Goal: Transaction & Acquisition: Purchase product/service

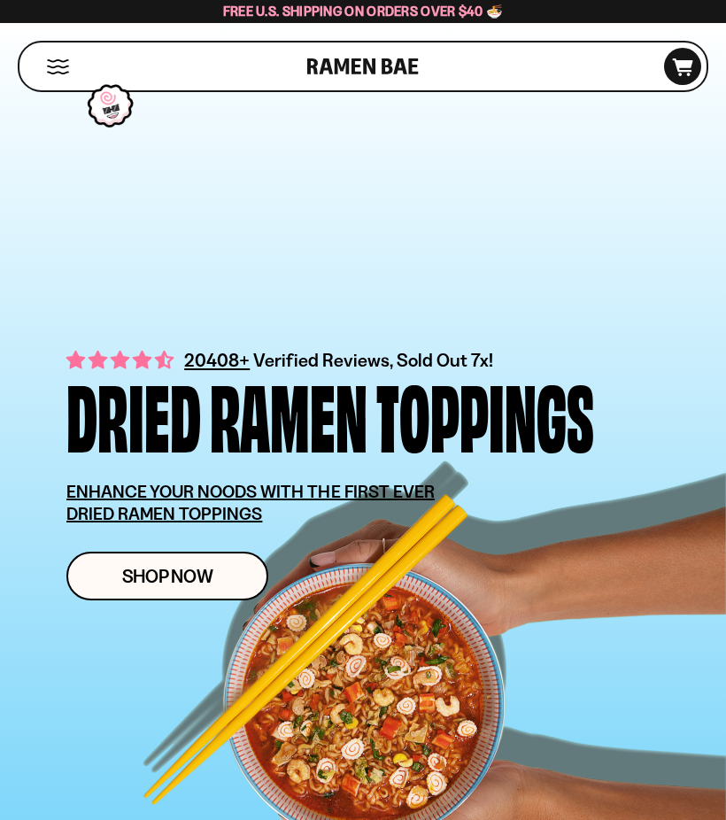
click at [76, 633] on div "20408+ Verified Reviews, Sold Out 7x! Dried Ramen Toppings ENHANCE YOUR NOODS W…" at bounding box center [363, 426] width 700 height 737
click at [147, 554] on link "Shop Now" at bounding box center [167, 576] width 202 height 49
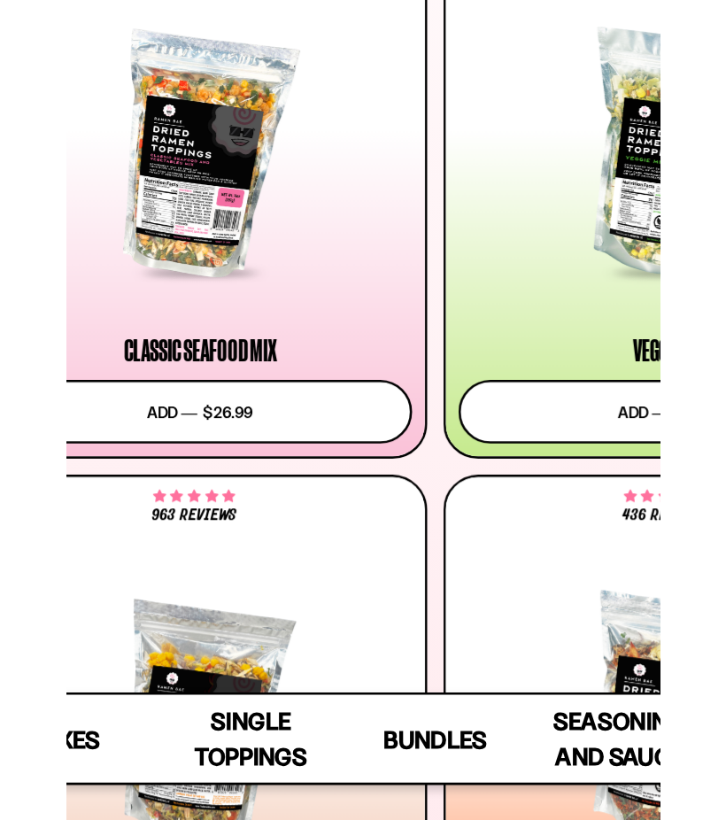
scroll to position [362, 0]
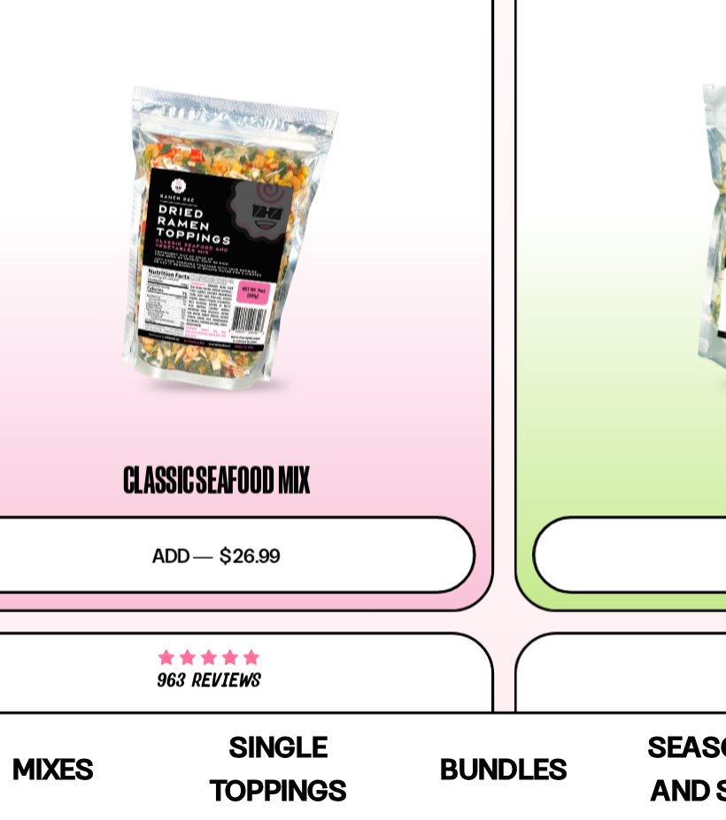
click at [98, 601] on button "Add to cart Add ― Regular price $26.99 Regular price Sale price $26.99 Unit pri…" at bounding box center [182, 625] width 325 height 49
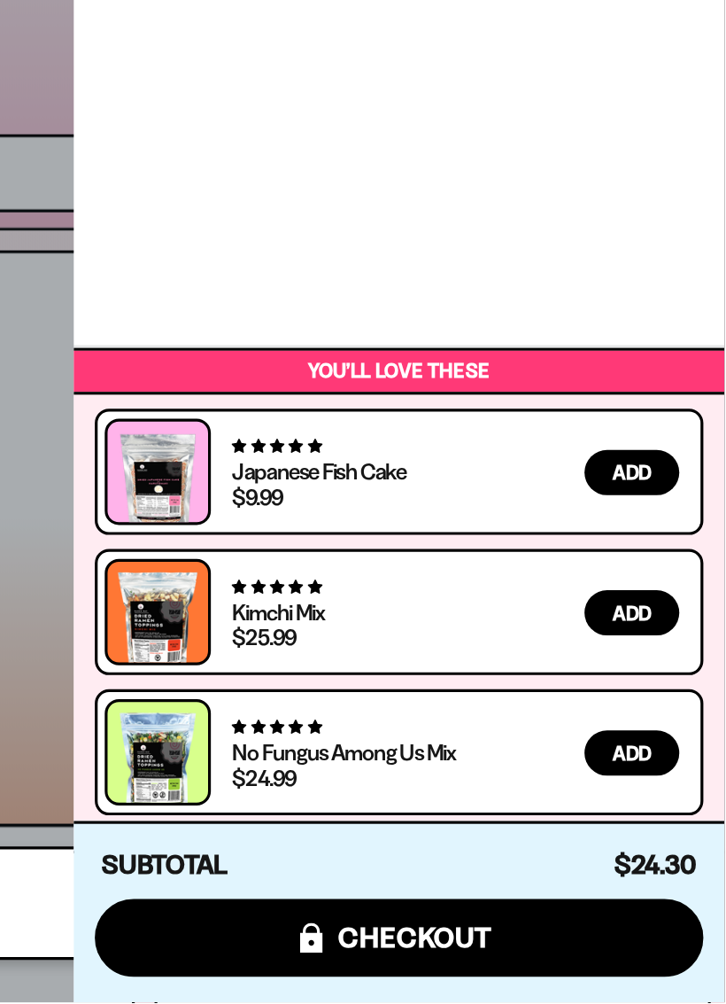
scroll to position [503, 1]
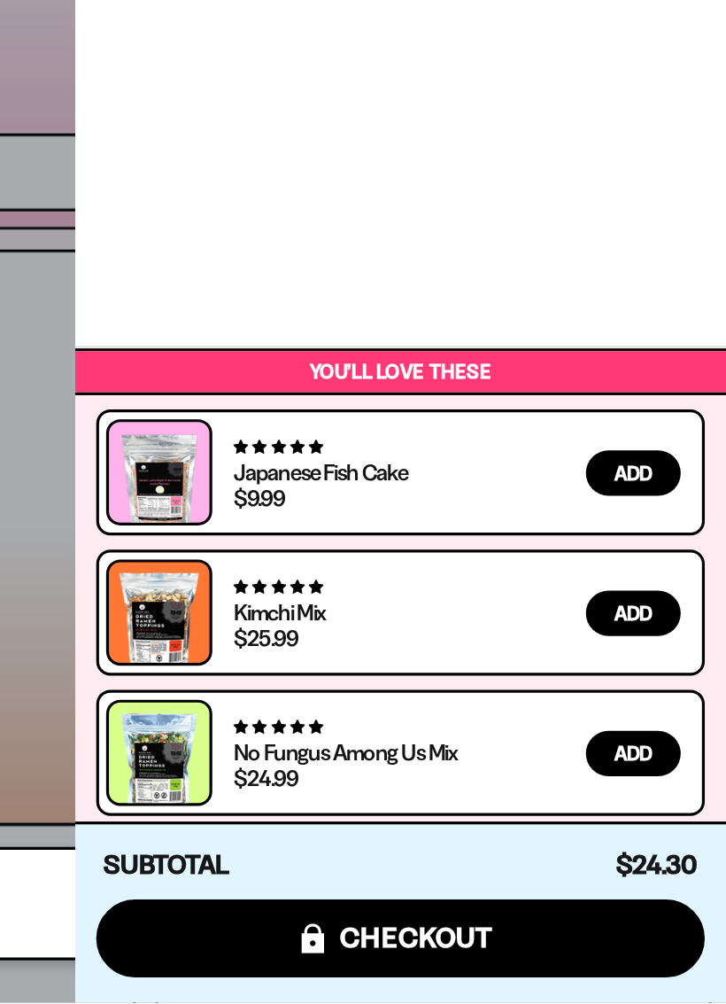
click at [346, 819] on link at bounding box center [371, 856] width 50 height 69
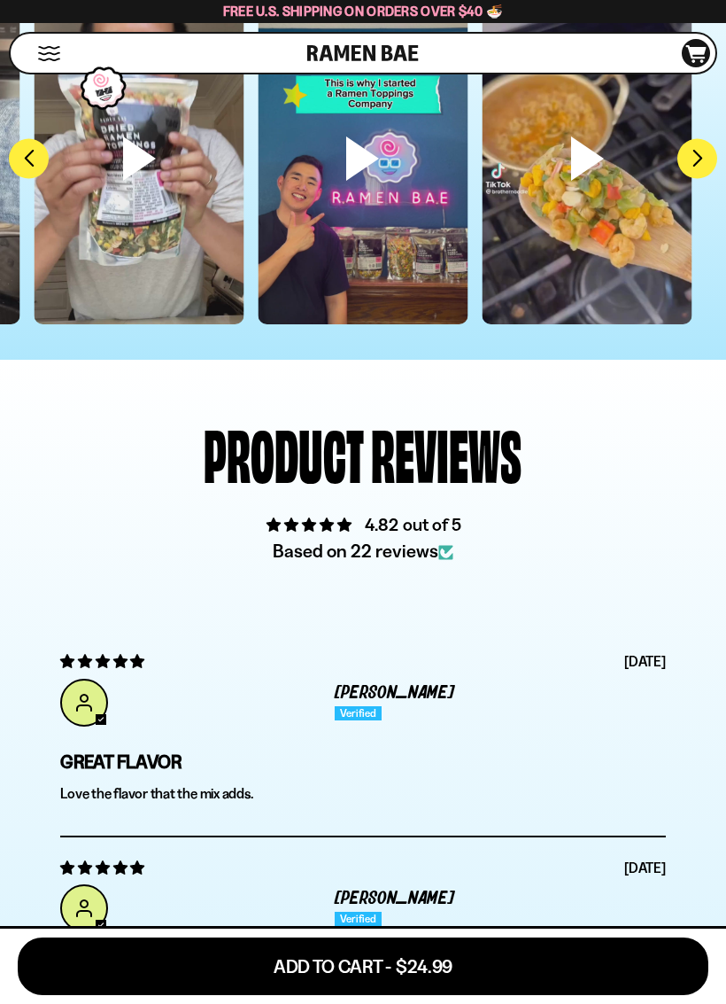
scroll to position [5320, 0]
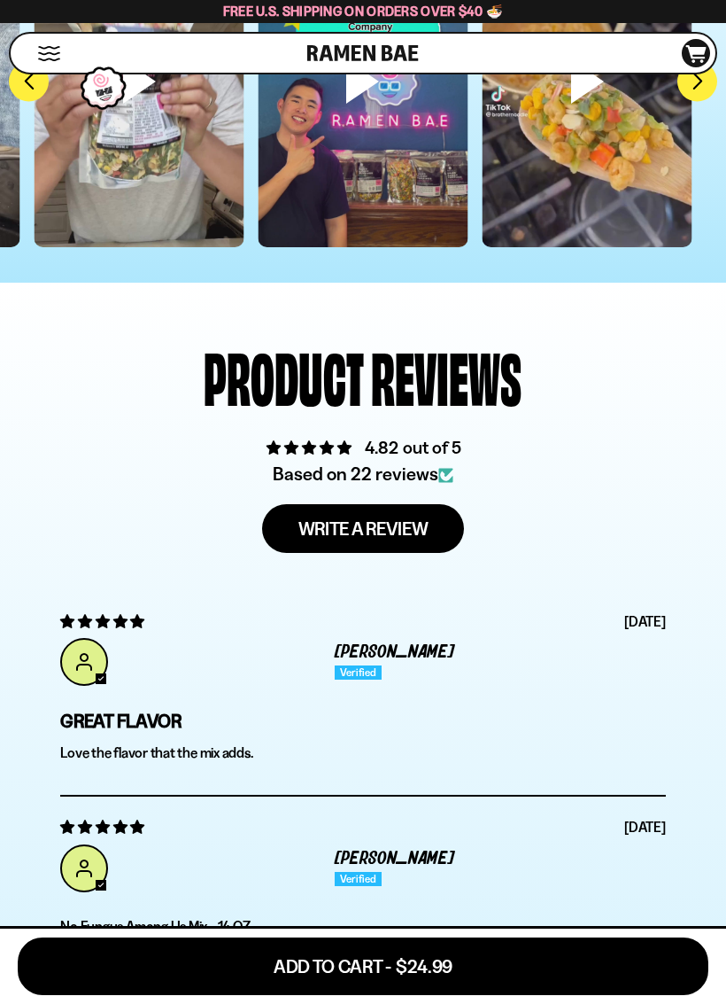
click at [104, 727] on div "**********" at bounding box center [362, 993] width 605 height 1297
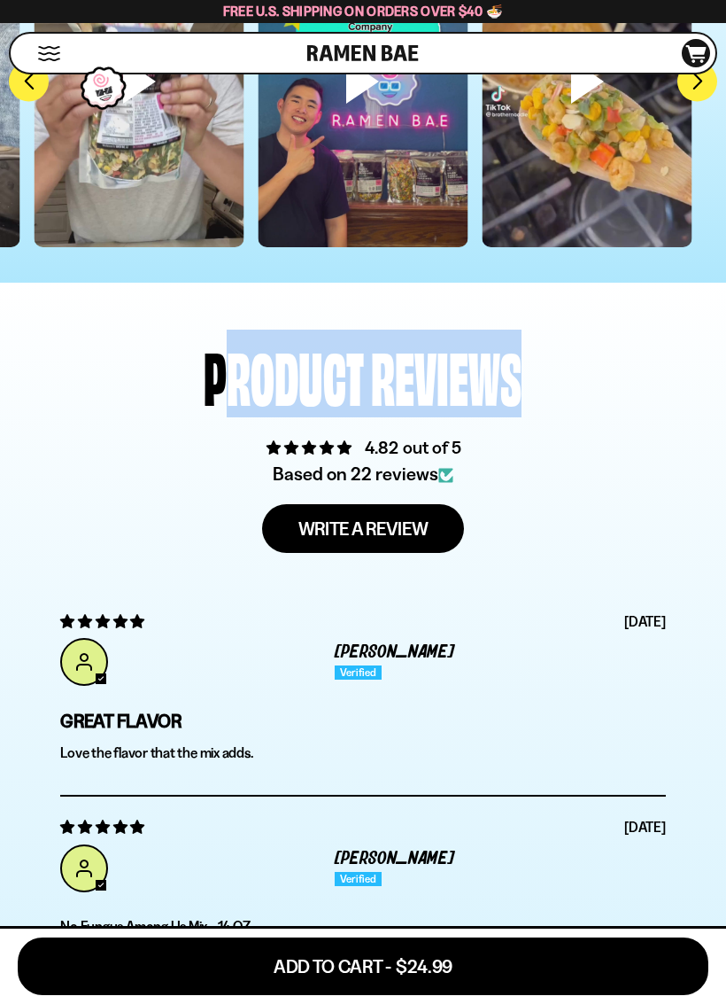
click at [113, 460] on div "4.82 out of 5" at bounding box center [362, 447] width 605 height 26
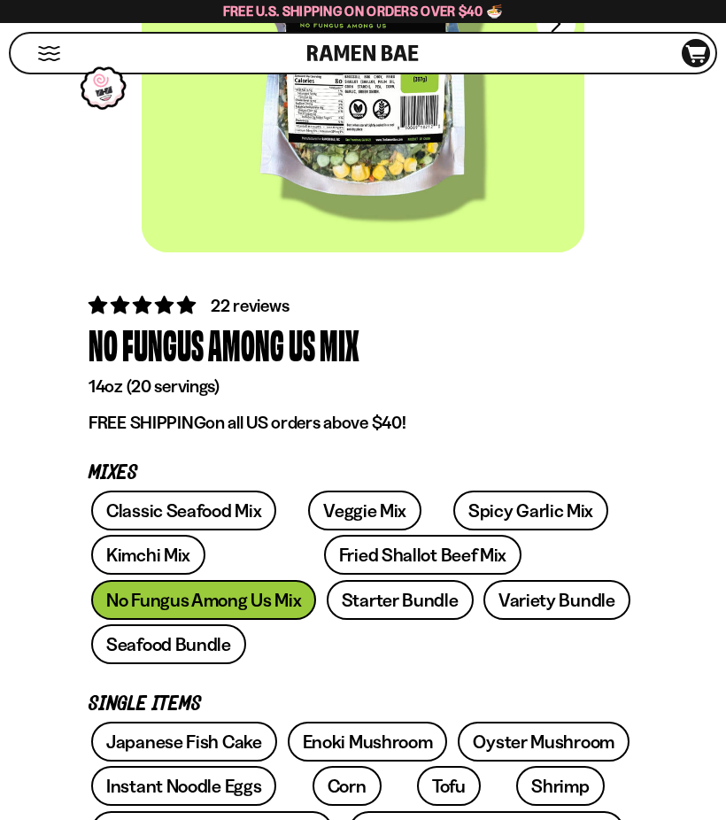
scroll to position [336, 0]
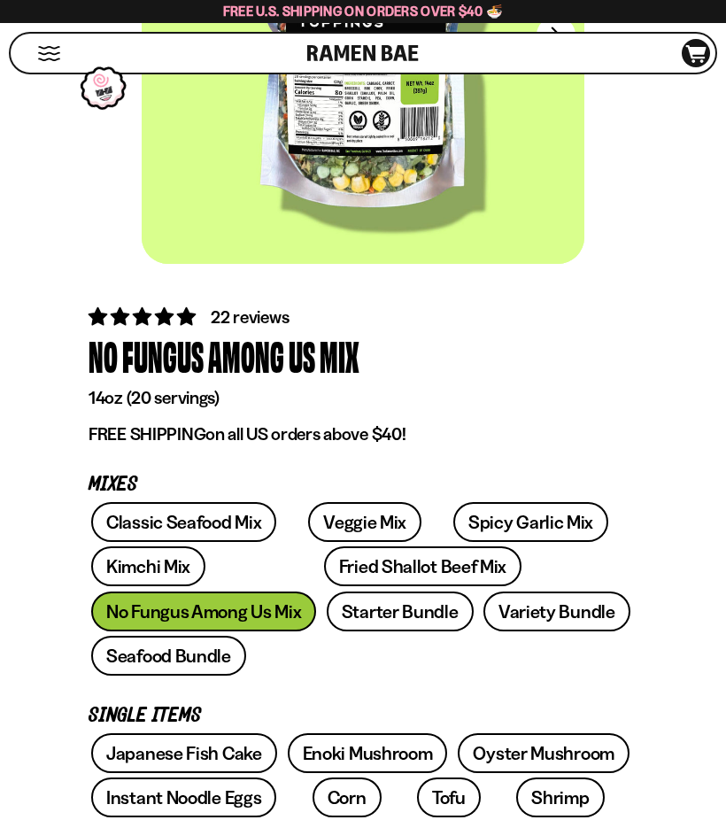
click at [194, 521] on link "Classic Seafood Mix" at bounding box center [183, 522] width 185 height 40
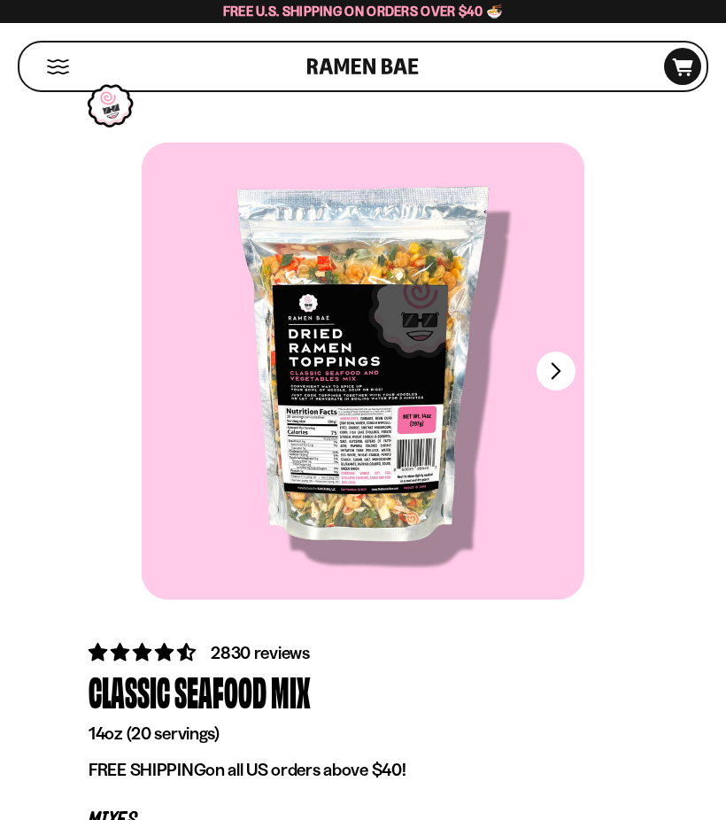
click at [564, 364] on button "FADCB6FD-DFAB-4417-9F21-029242090B77" at bounding box center [556, 371] width 39 height 39
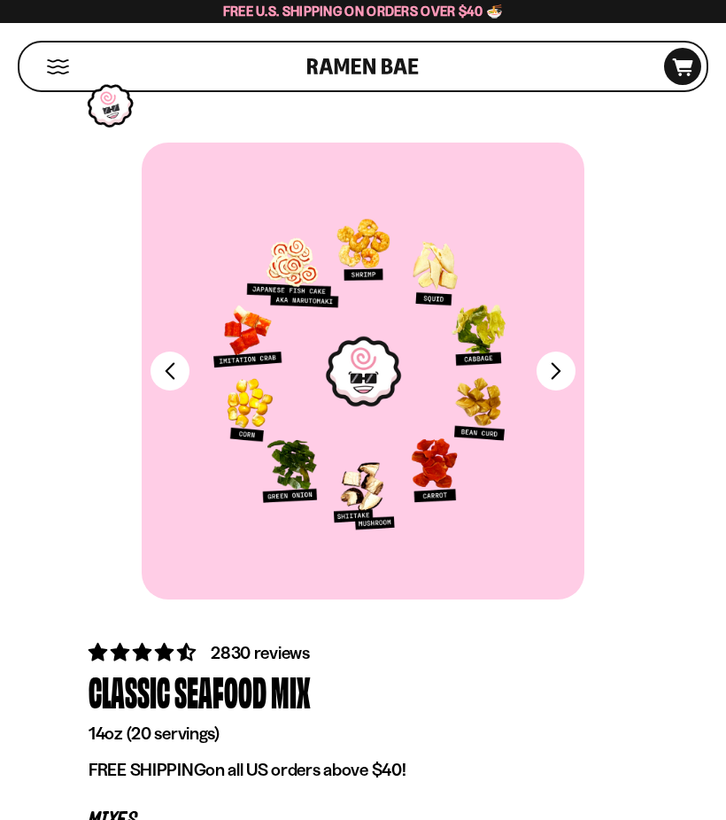
click at [555, 352] on div at bounding box center [363, 371] width 443 height 457
click at [644, 35] on div "Shop Cart D0381C2F-513E-4F90-8A41-6F0A75DCBAAA" at bounding box center [363, 66] width 726 height 87
click at [50, 418] on div "FADCB6FD-DFAB-4417-9F21-029242090B77" at bounding box center [363, 385] width 711 height 484
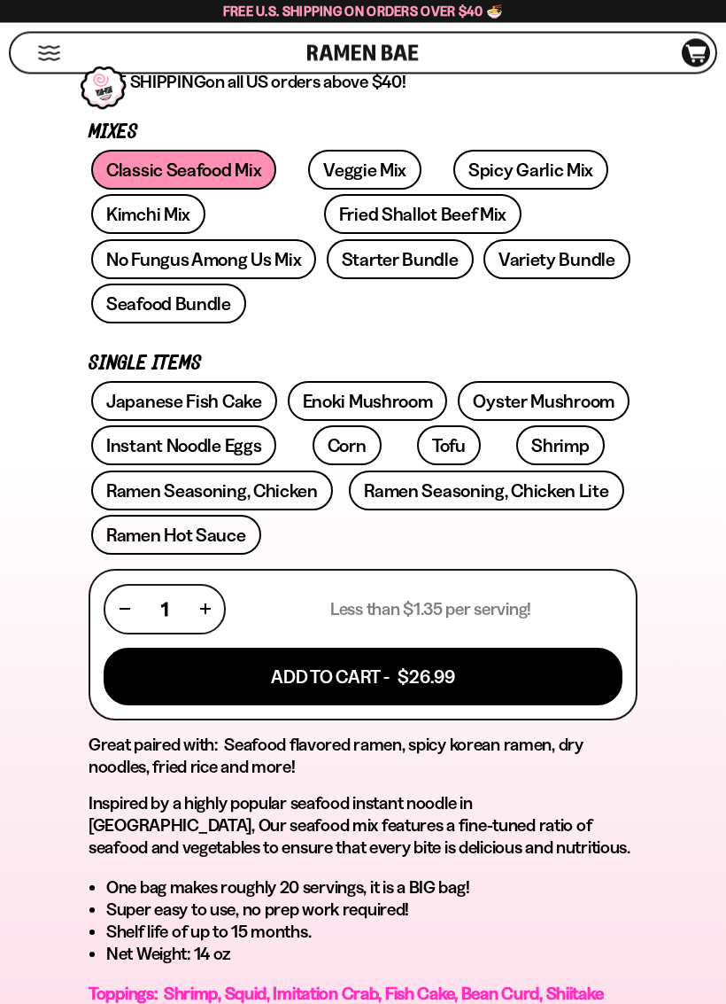
click at [297, 649] on button "Add To Cart - $26.99" at bounding box center [363, 678] width 519 height 58
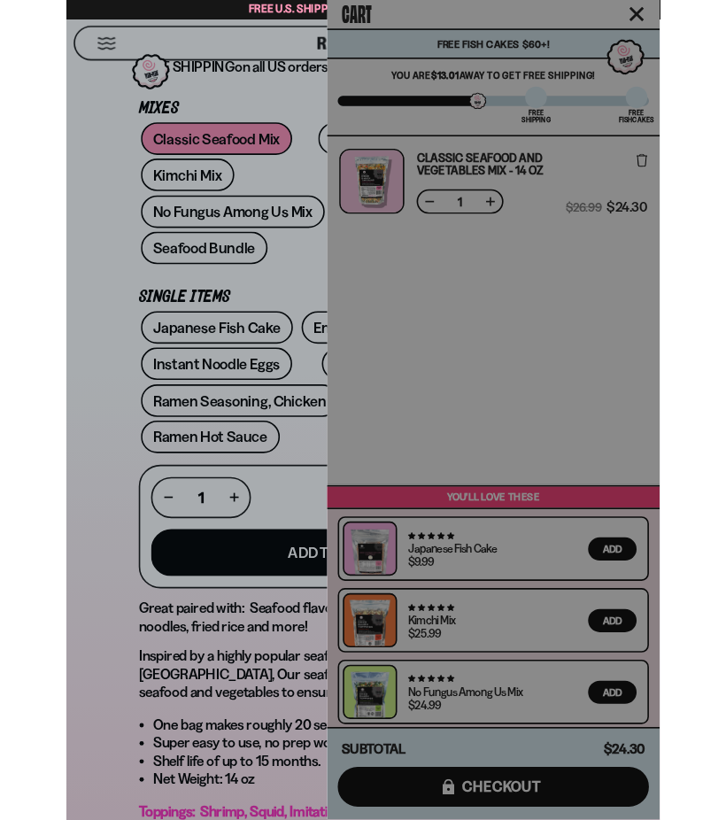
scroll to position [688, 0]
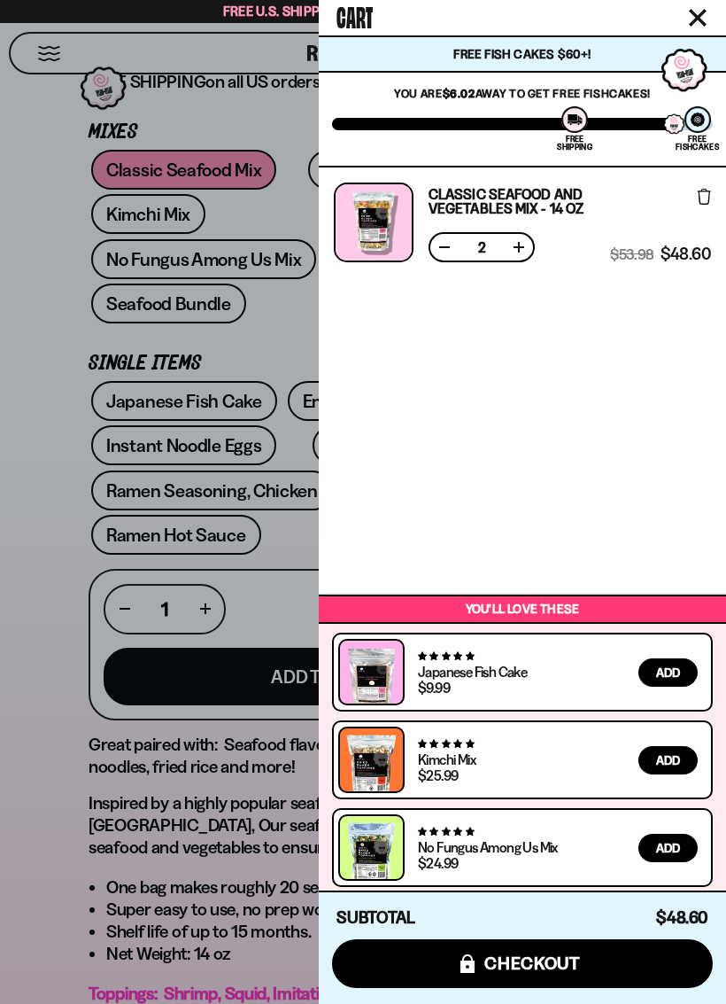
click at [450, 244] on button at bounding box center [445, 247] width 18 height 18
click at [495, 819] on span "checkout" at bounding box center [533, 962] width 97 height 19
